Goal: Book appointment/travel/reservation

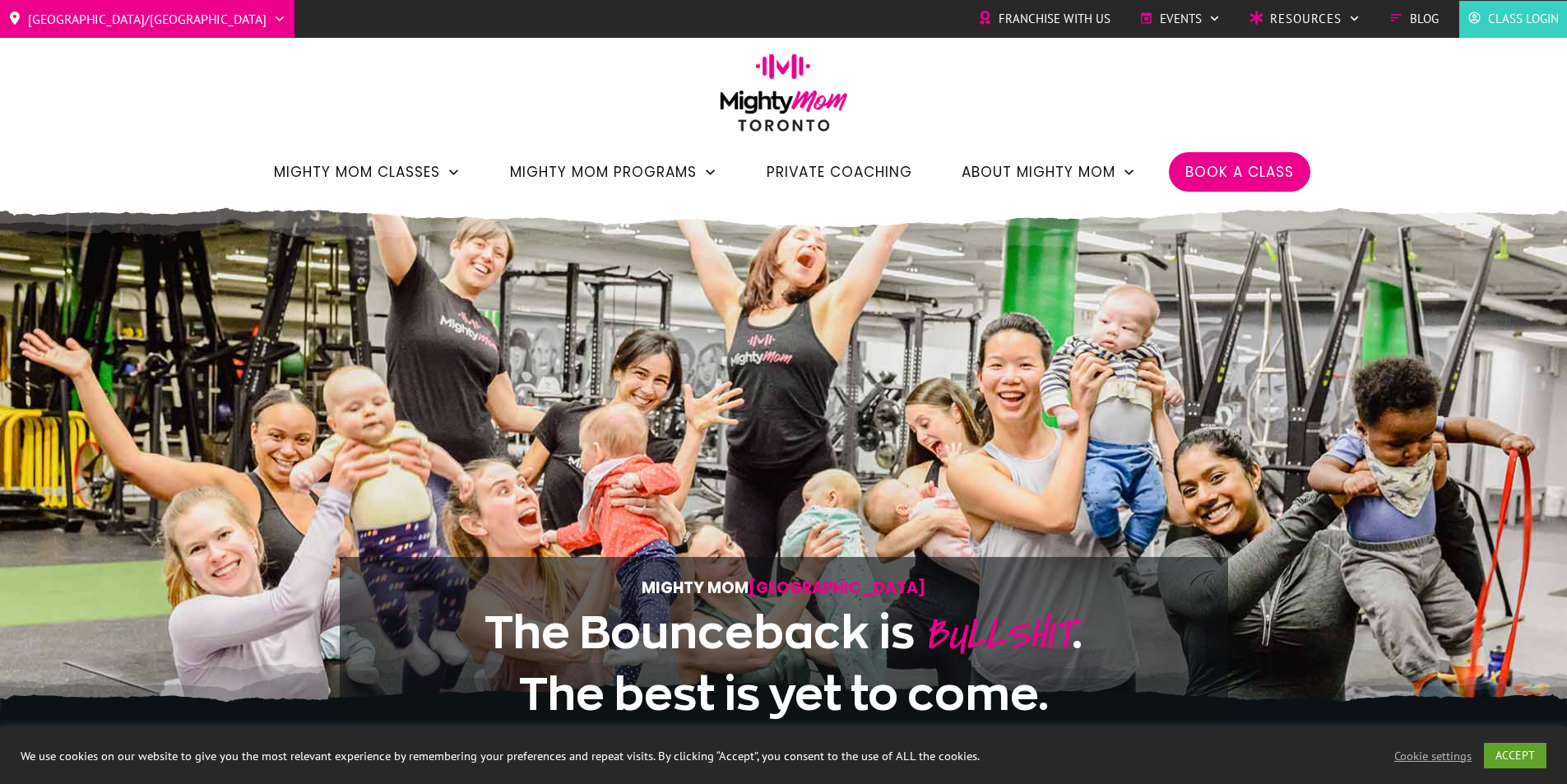
click at [1249, 174] on span "Book a Class" at bounding box center [1239, 172] width 109 height 28
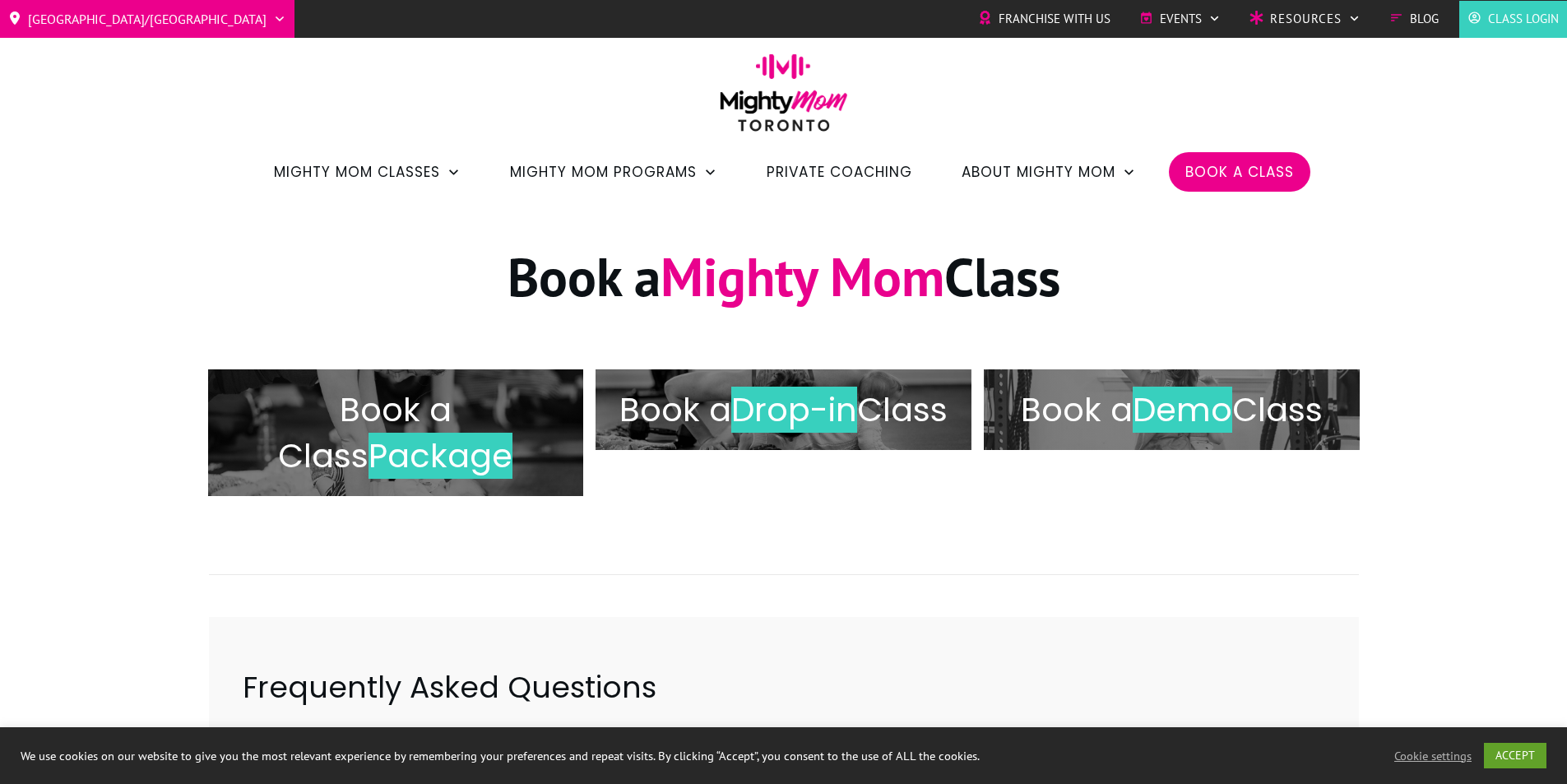
scroll to position [82, 0]
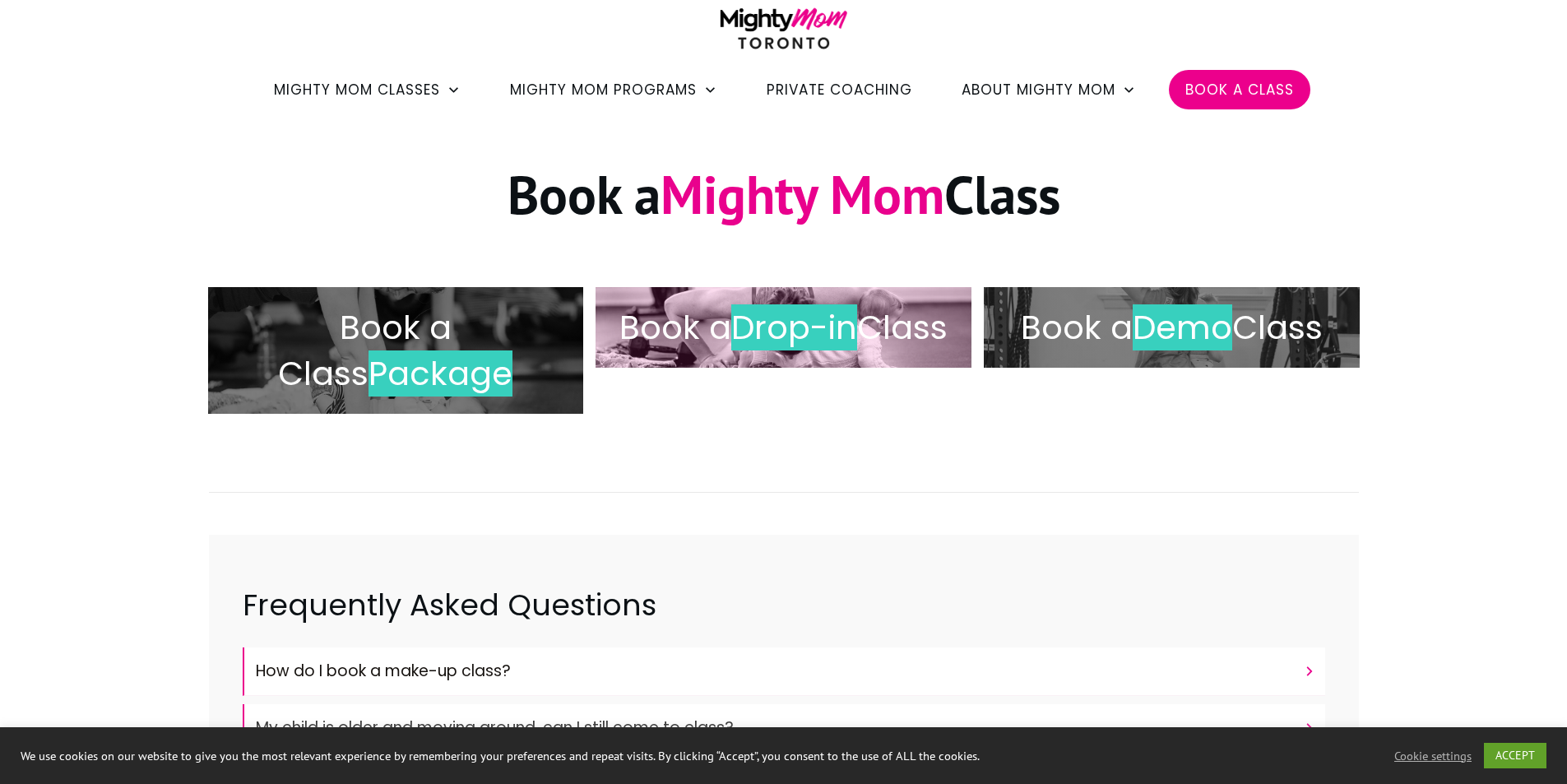
click at [723, 338] on h2 "Book a Drop-in Class" at bounding box center [784, 328] width 342 height 46
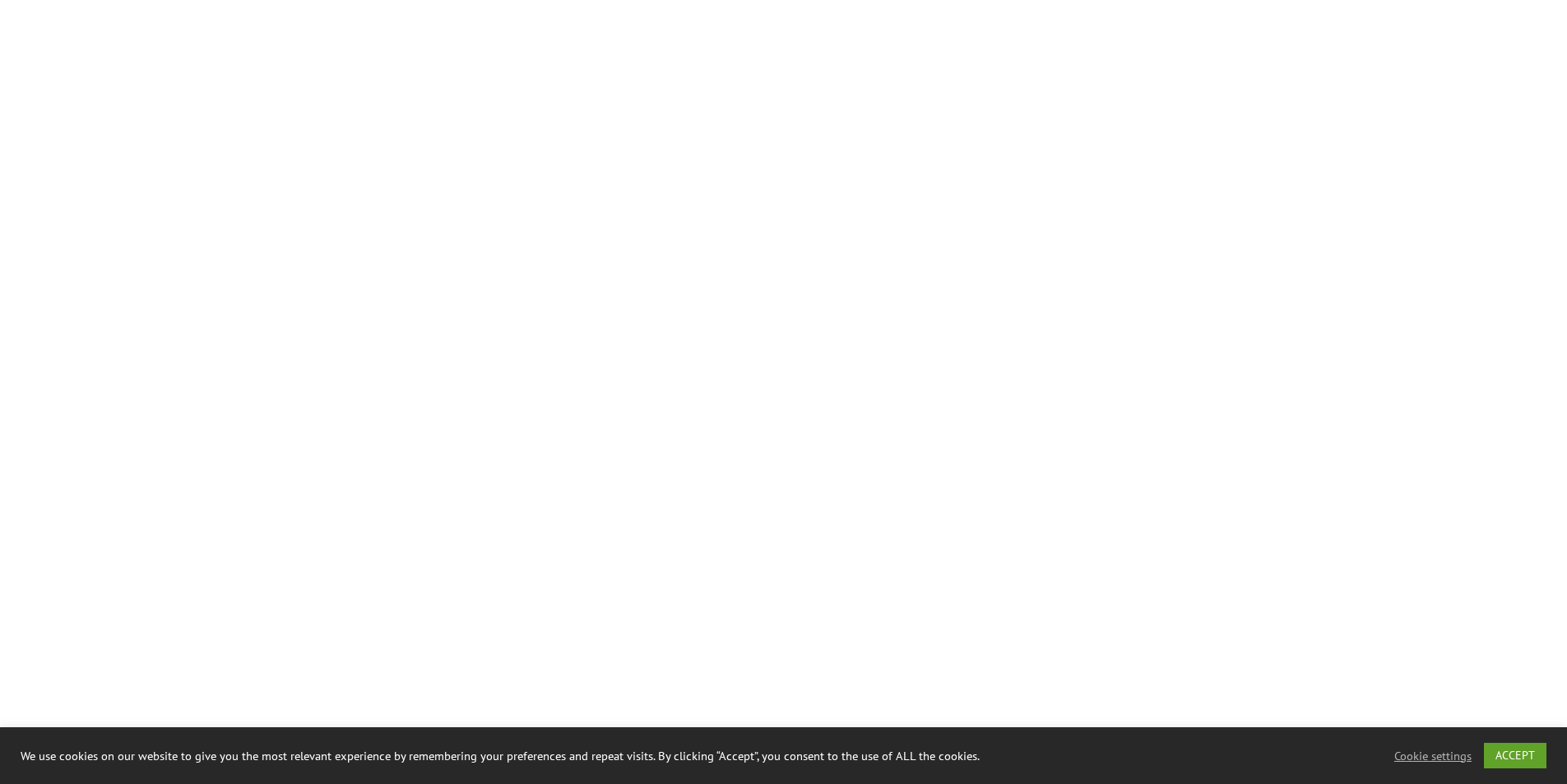
scroll to position [1282, 0]
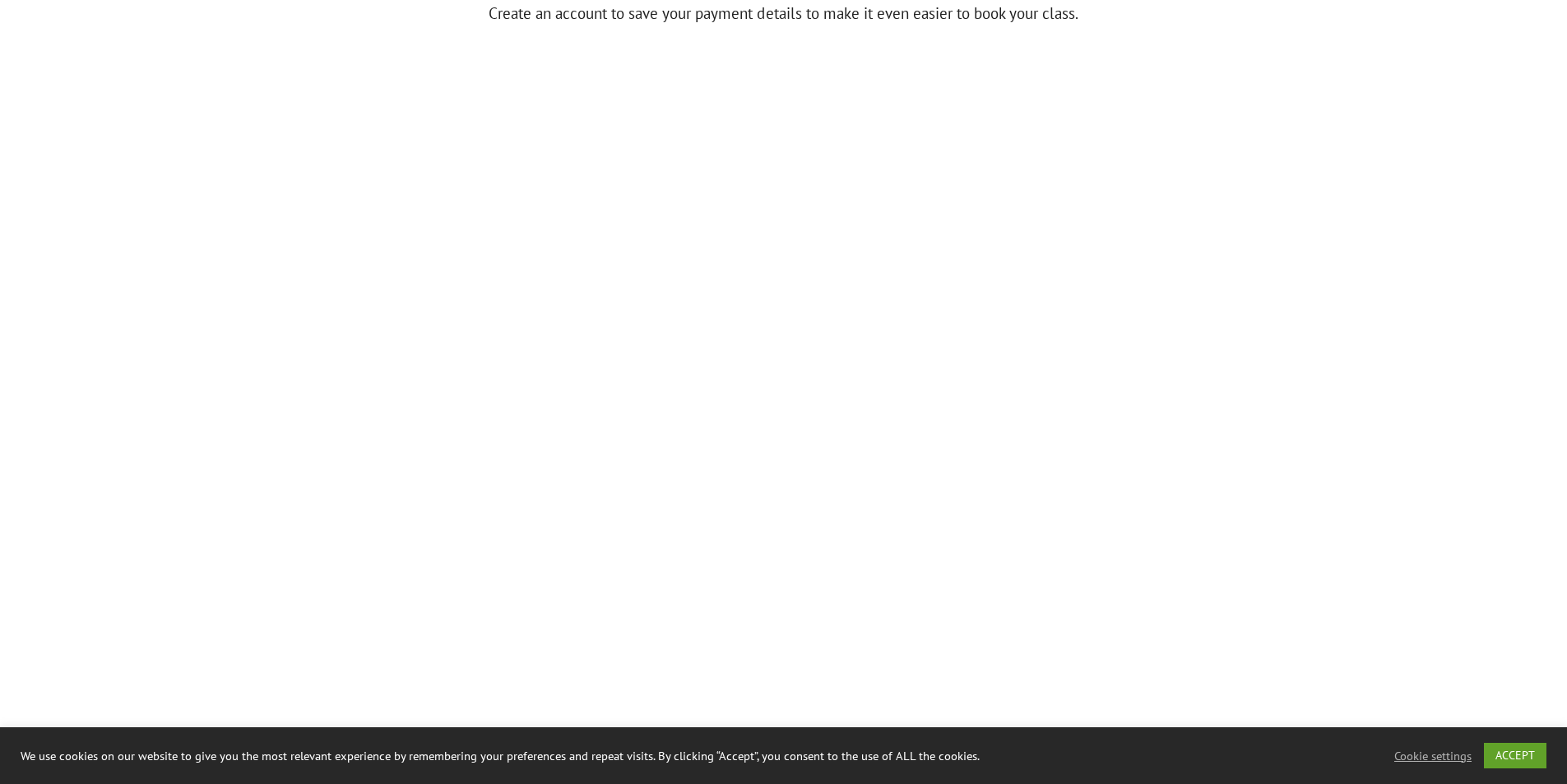
click at [1358, 271] on div at bounding box center [784, 757] width 1567 height 2616
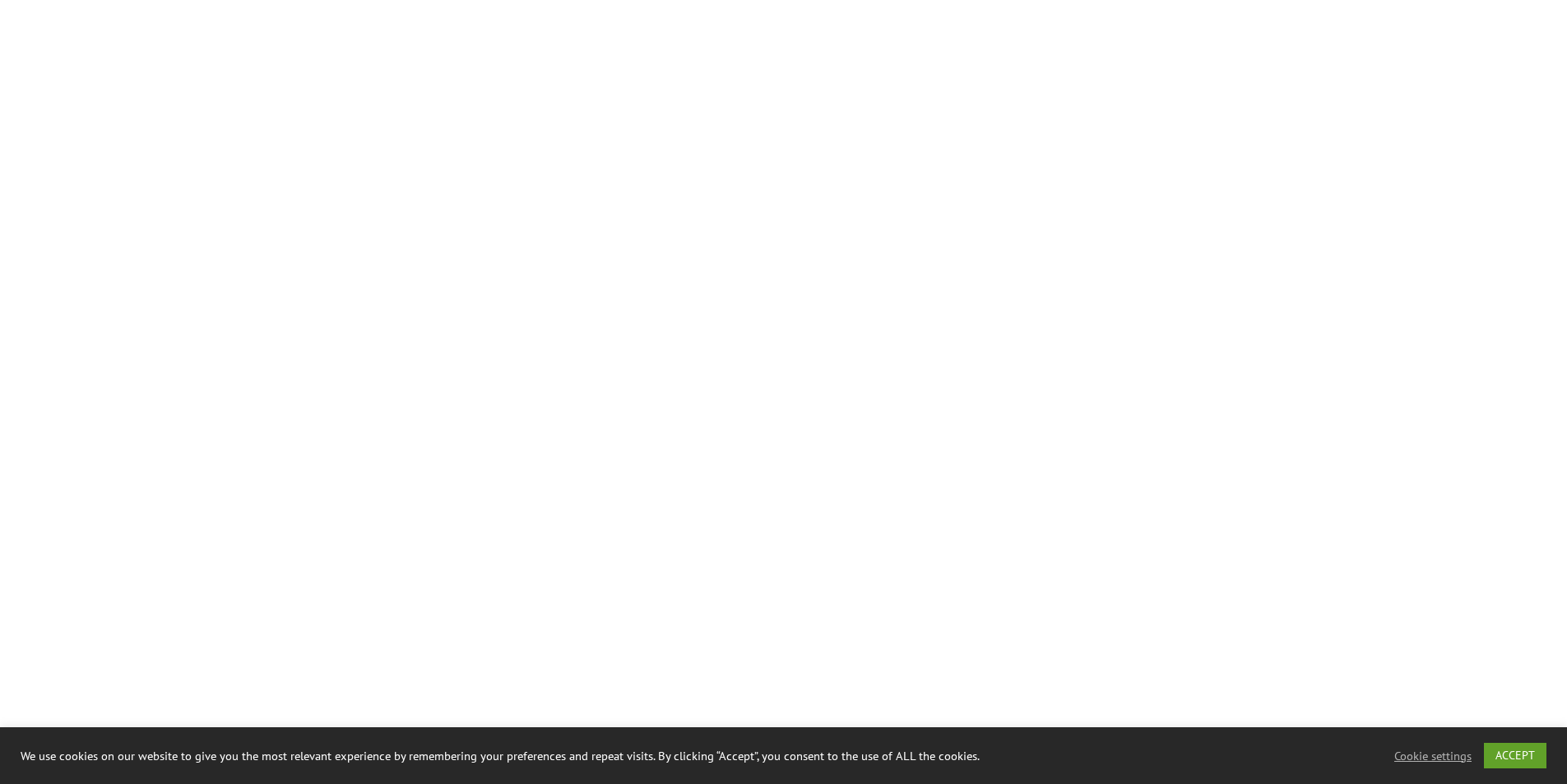
scroll to position [1167, 0]
